Goal: Find specific page/section: Find specific page/section

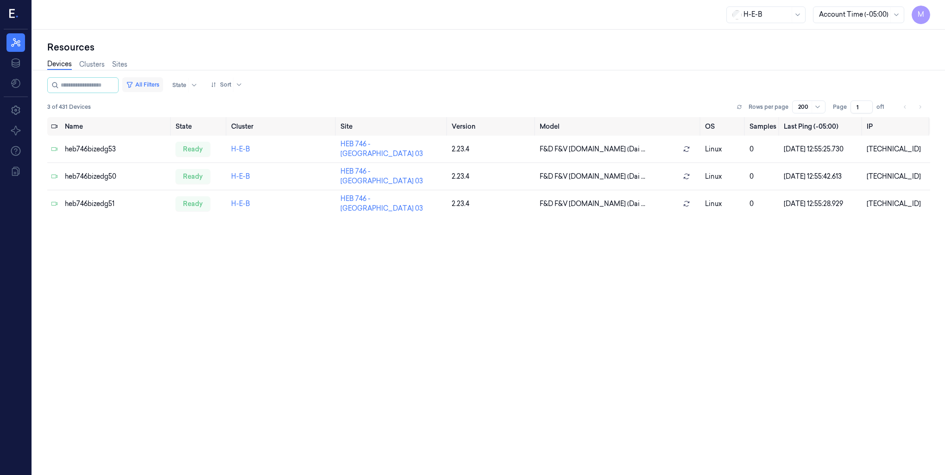
click at [155, 85] on button "All Filters" at bounding box center [142, 84] width 41 height 15
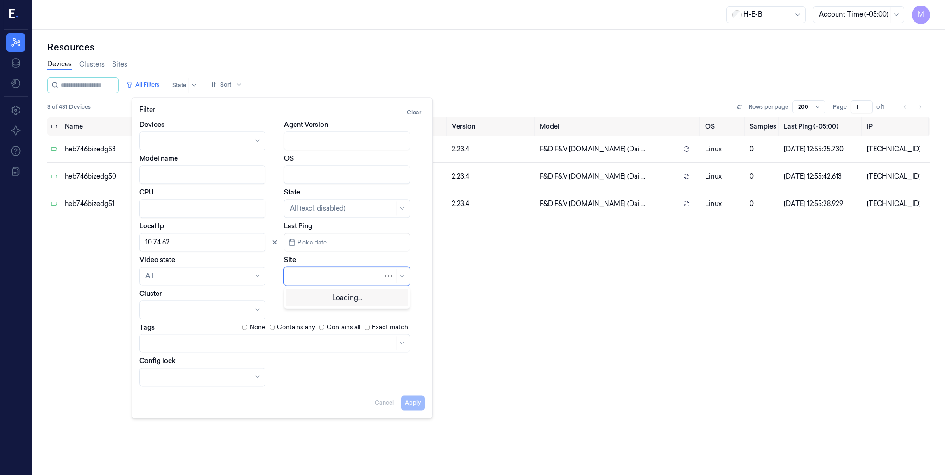
click at [312, 280] on div at bounding box center [336, 277] width 93 height 10
type input "182"
click at [336, 300] on div "HEB 182 - Temple 02" at bounding box center [321, 297] width 63 height 10
click at [274, 243] on icon at bounding box center [274, 242] width 3 height 3
click at [412, 403] on button "Apply" at bounding box center [413, 403] width 24 height 15
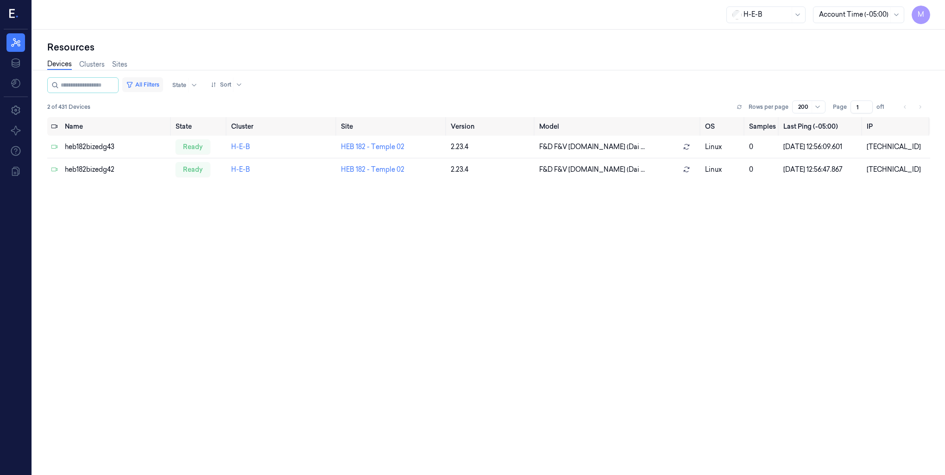
click at [163, 85] on button "All Filters" at bounding box center [142, 84] width 41 height 15
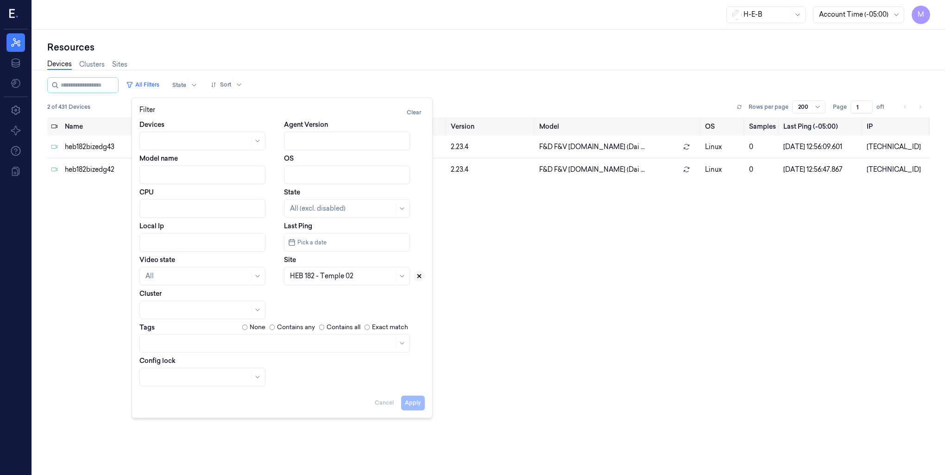
click at [418, 277] on icon at bounding box center [419, 276] width 3 height 3
click at [325, 278] on div at bounding box center [336, 277] width 93 height 10
type input "697"
click at [322, 294] on div "HEB 697 - League City" at bounding box center [324, 297] width 68 height 10
click at [419, 404] on button "Apply" at bounding box center [413, 403] width 24 height 15
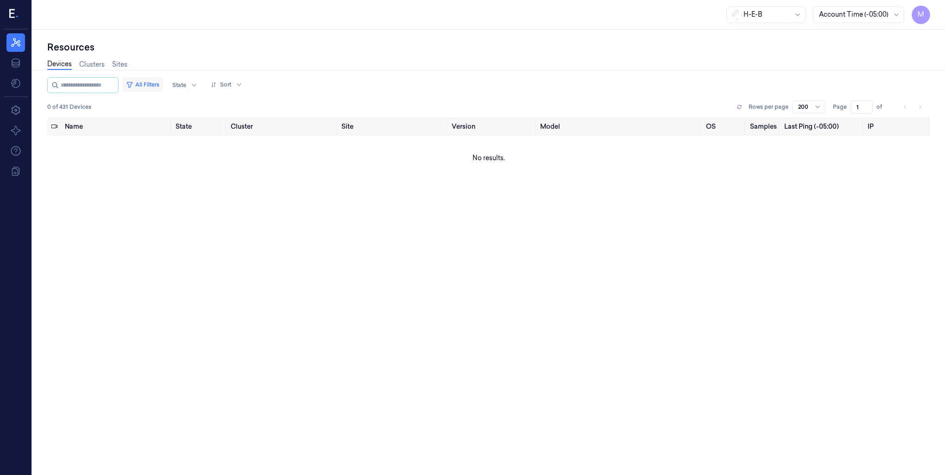
click at [163, 84] on button "All Filters" at bounding box center [142, 84] width 41 height 15
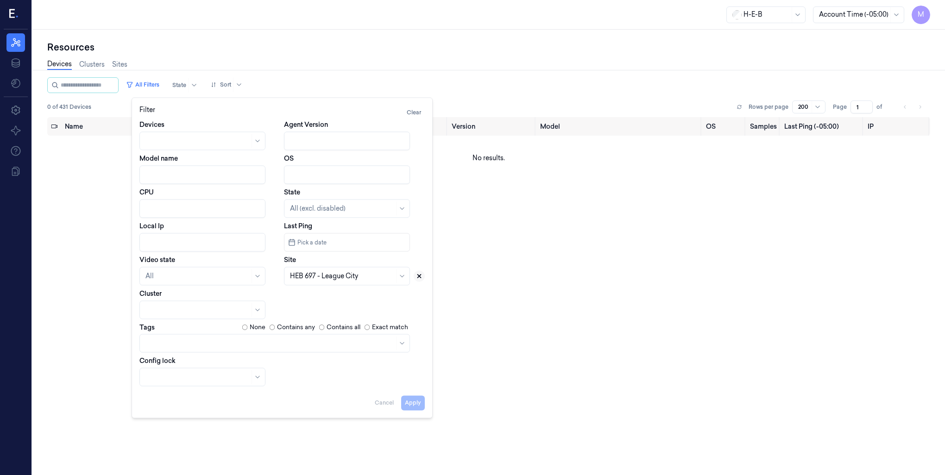
click at [419, 276] on icon at bounding box center [419, 276] width 3 height 3
click at [339, 282] on div at bounding box center [336, 276] width 93 height 13
type input "618"
click at [336, 299] on div "HEB 618 - SA23 [PERSON_NAME]" at bounding box center [341, 297] width 103 height 10
click at [418, 404] on button "Apply" at bounding box center [413, 403] width 24 height 15
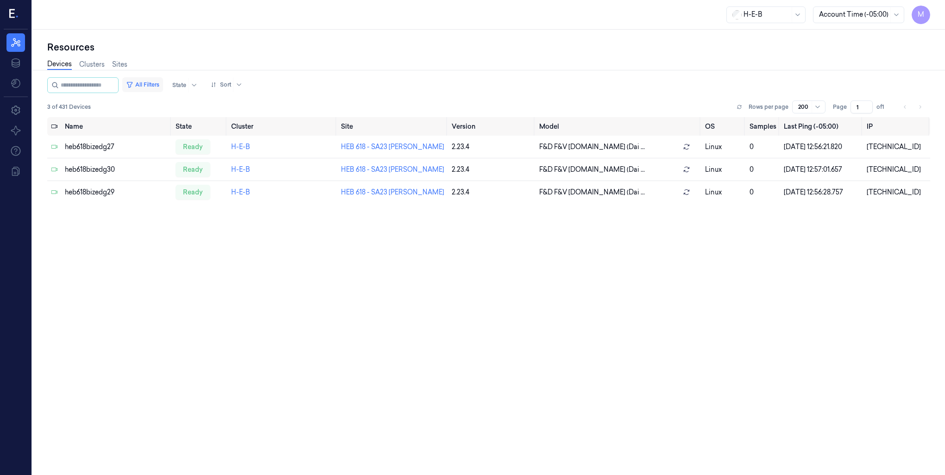
click at [161, 85] on button "All Filters" at bounding box center [142, 84] width 41 height 15
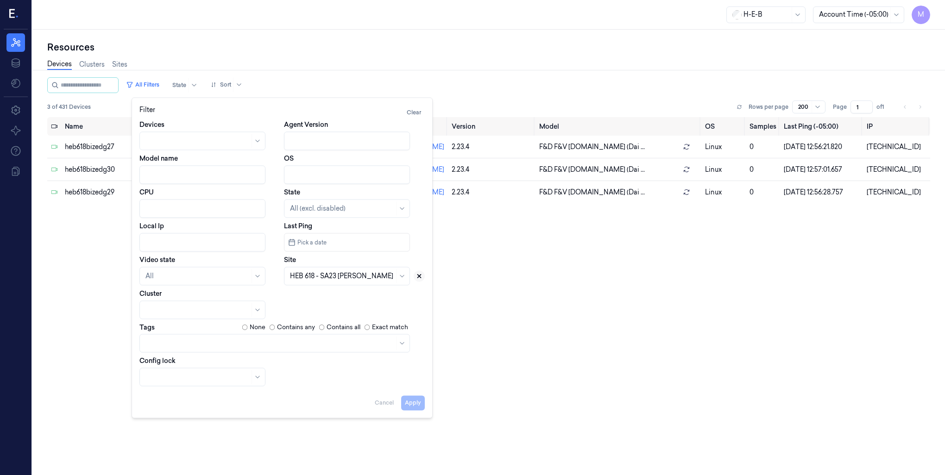
click at [419, 277] on icon at bounding box center [419, 276] width 3 height 3
click at [314, 278] on div at bounding box center [336, 277] width 93 height 10
type input "749"
click at [315, 296] on div "HEB 749 - H68 FM 1093" at bounding box center [325, 297] width 71 height 10
click at [421, 405] on button "Apply" at bounding box center [413, 403] width 24 height 15
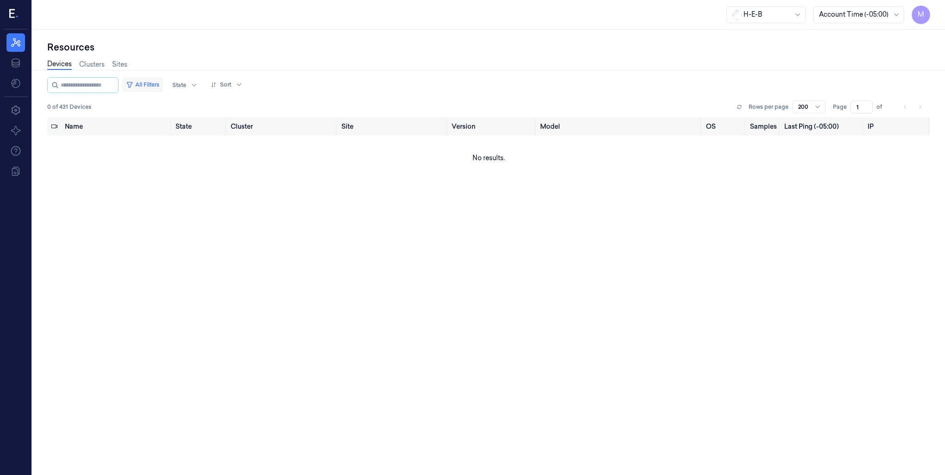
click at [150, 83] on button "All Filters" at bounding box center [142, 84] width 41 height 15
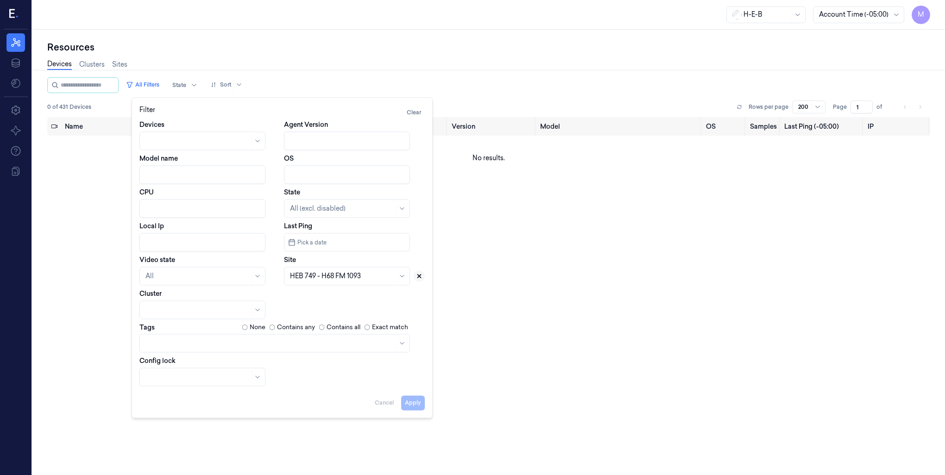
click at [418, 274] on icon at bounding box center [419, 276] width 6 height 6
click at [318, 277] on div at bounding box center [342, 277] width 104 height 10
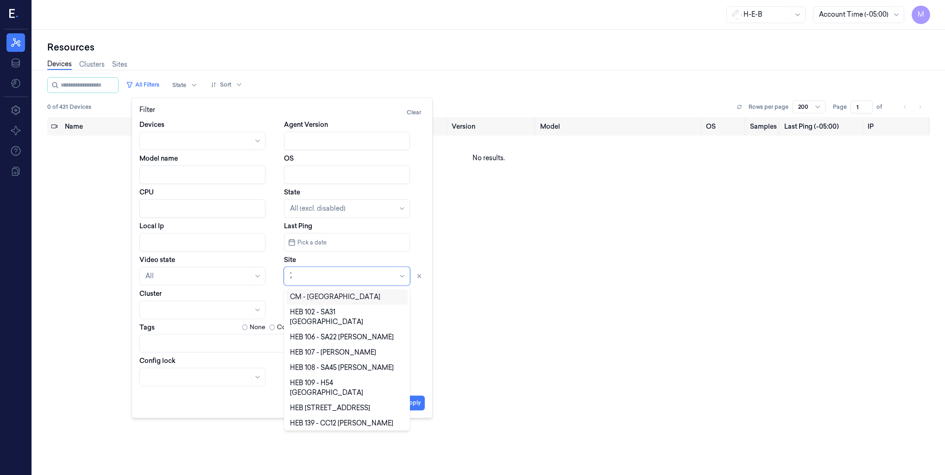
type input "70"
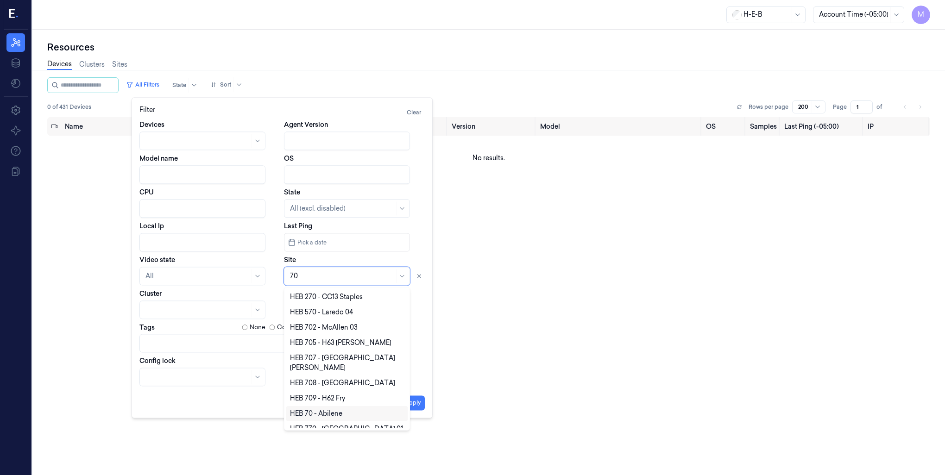
click at [348, 409] on div "HEB 70 - Abilene" at bounding box center [347, 414] width 114 height 10
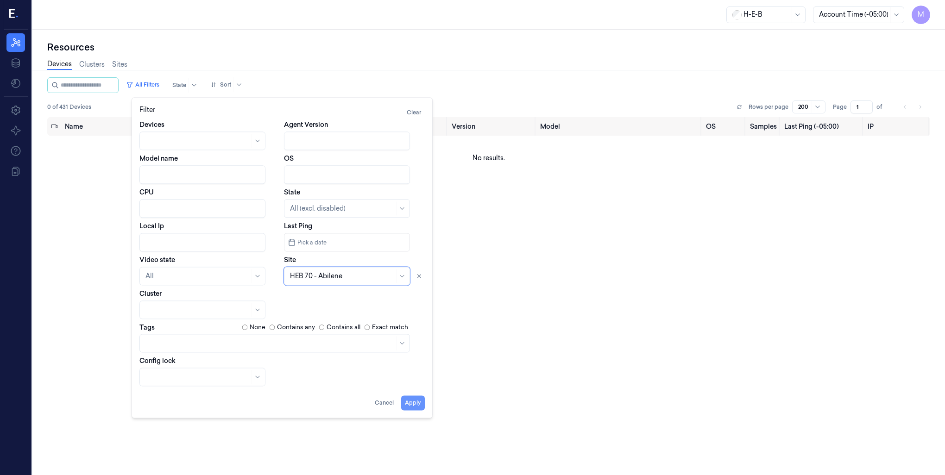
click at [419, 404] on button "Apply" at bounding box center [413, 403] width 24 height 15
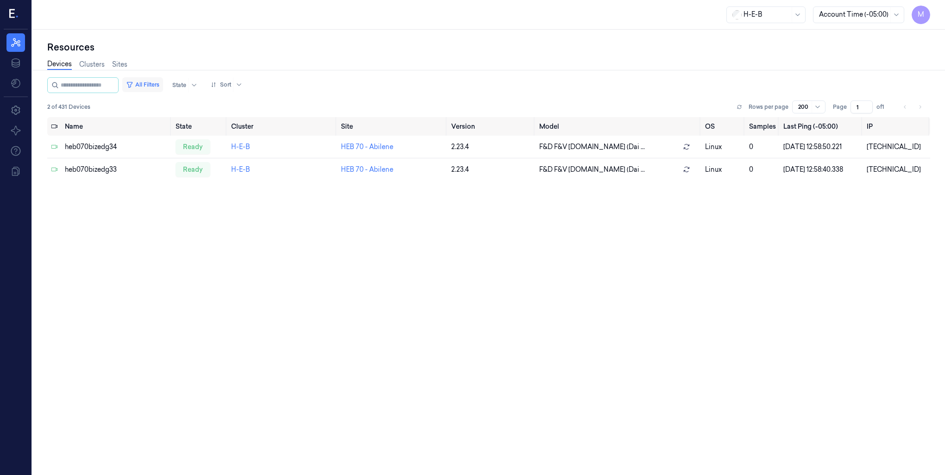
drag, startPoint x: 151, startPoint y: 82, endPoint x: 171, endPoint y: 88, distance: 20.7
click at [152, 82] on button "All Filters" at bounding box center [142, 84] width 41 height 15
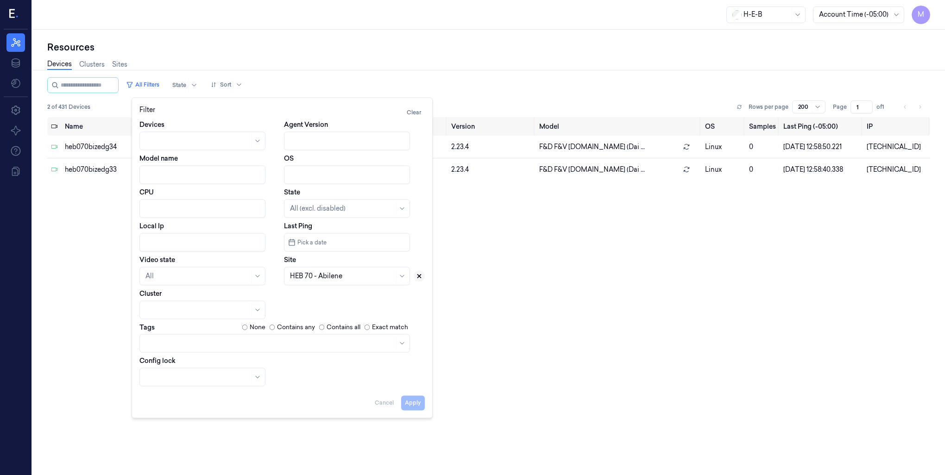
click at [423, 275] on button at bounding box center [419, 276] width 11 height 11
click at [337, 276] on div at bounding box center [342, 277] width 104 height 10
type input "698"
click at [335, 298] on div "HEB 698 - H61 Grant" at bounding box center [321, 297] width 62 height 10
click at [415, 403] on button "Apply" at bounding box center [413, 403] width 24 height 15
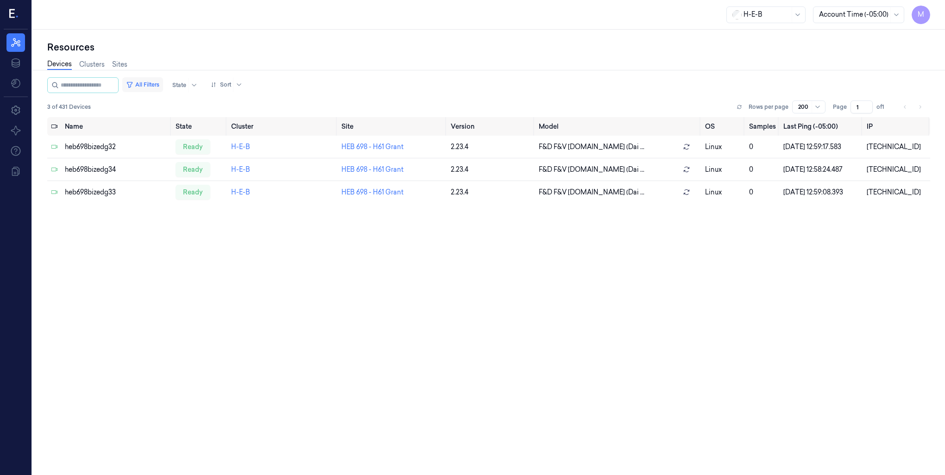
click at [155, 84] on button "All Filters" at bounding box center [142, 84] width 41 height 15
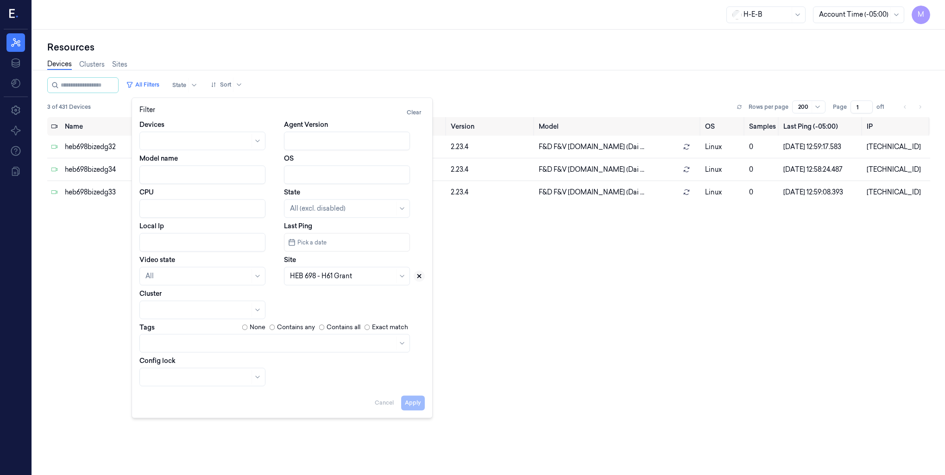
click at [418, 275] on icon at bounding box center [419, 276] width 3 height 3
click at [358, 278] on div at bounding box center [336, 277] width 93 height 10
type input "721"
click at [355, 301] on div "HEB 721 - Killeen 02" at bounding box center [347, 297] width 114 height 10
click at [410, 401] on button "Apply" at bounding box center [413, 403] width 24 height 15
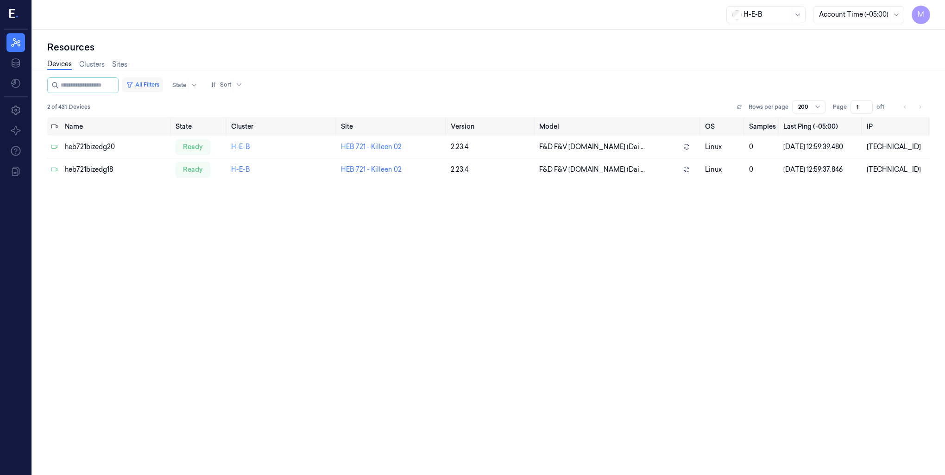
click at [155, 83] on button "All Filters" at bounding box center [142, 84] width 41 height 15
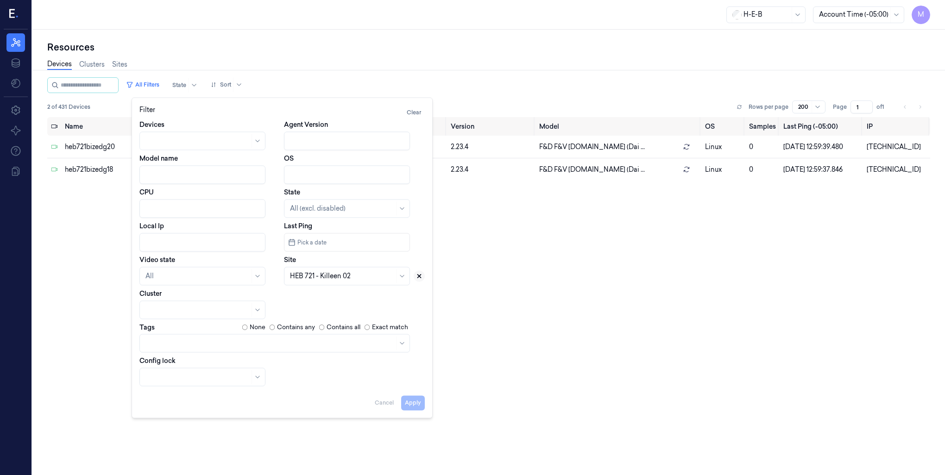
click at [419, 279] on icon at bounding box center [419, 276] width 6 height 6
drag, startPoint x: 347, startPoint y: 276, endPoint x: 343, endPoint y: 280, distance: 5.6
click at [347, 276] on div at bounding box center [342, 277] width 104 height 10
type input "794"
click at [348, 297] on div "HEB 794 - [PERSON_NAME]" at bounding box center [333, 297] width 87 height 10
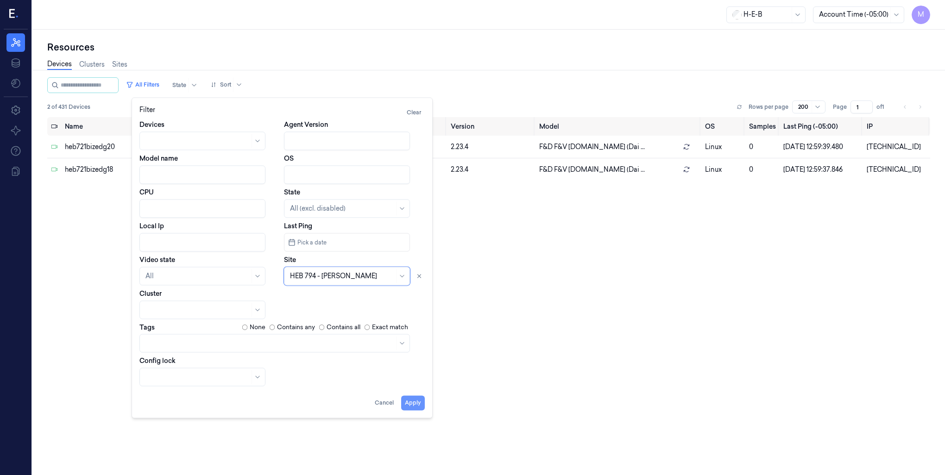
click at [410, 407] on button "Apply" at bounding box center [413, 403] width 24 height 15
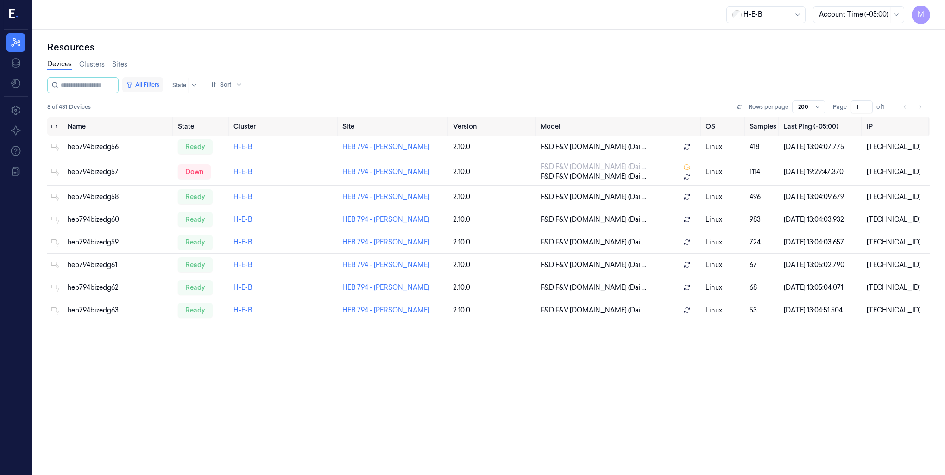
click at [163, 84] on button "All Filters" at bounding box center [142, 84] width 41 height 15
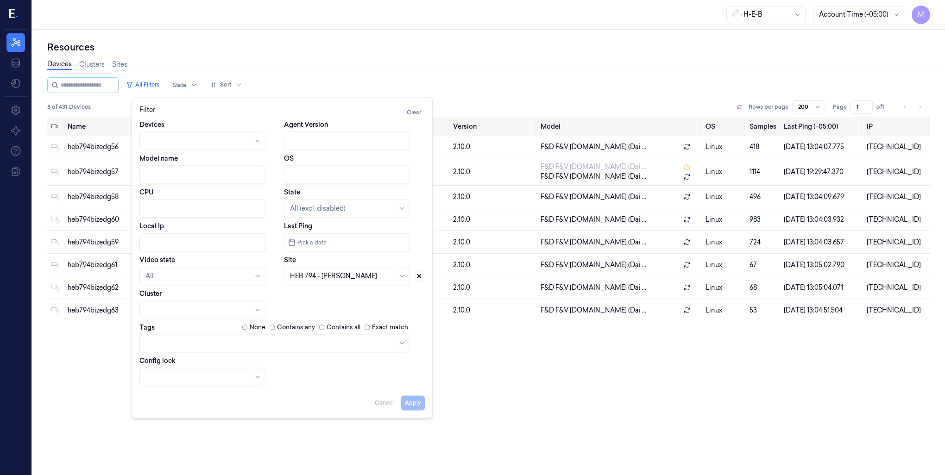
click at [422, 279] on icon at bounding box center [419, 276] width 6 height 6
click at [321, 277] on div at bounding box center [336, 277] width 93 height 10
type input "265"
click at [326, 298] on div "HEB 265 - A14 FM 1488" at bounding box center [324, 297] width 69 height 10
click at [415, 406] on button "Apply" at bounding box center [413, 403] width 24 height 15
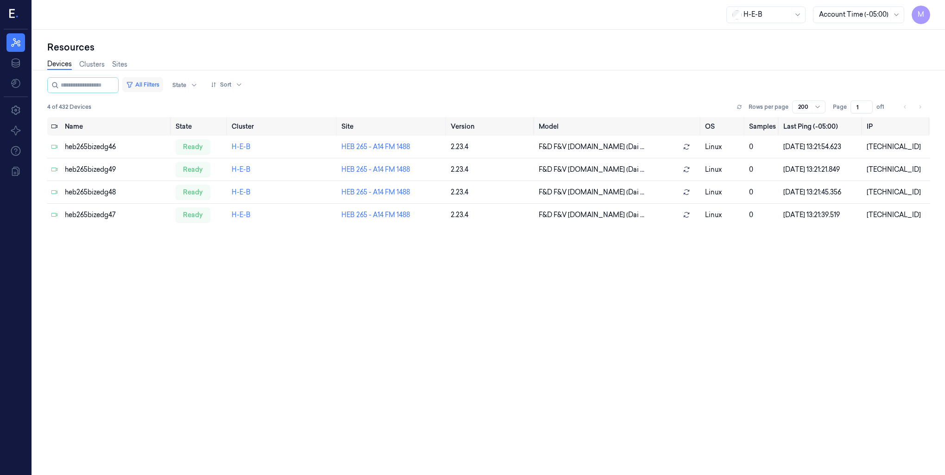
click at [156, 87] on button "All Filters" at bounding box center [142, 84] width 41 height 15
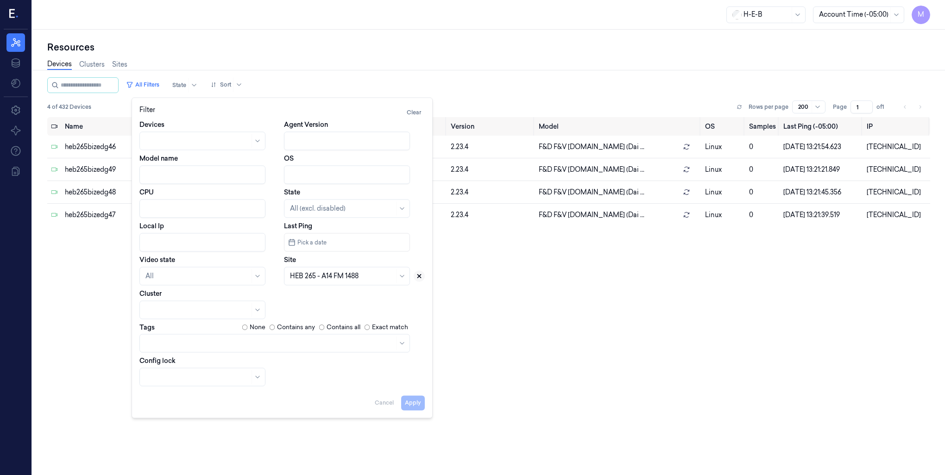
click at [418, 276] on icon at bounding box center [419, 276] width 6 height 6
click at [357, 279] on div at bounding box center [342, 277] width 104 height 10
type input "705"
click at [344, 298] on div "HEB 705 - H63 [PERSON_NAME]" at bounding box center [340, 297] width 101 height 10
click at [410, 406] on button "Apply" at bounding box center [413, 403] width 24 height 15
